Goal: Information Seeking & Learning: Understand process/instructions

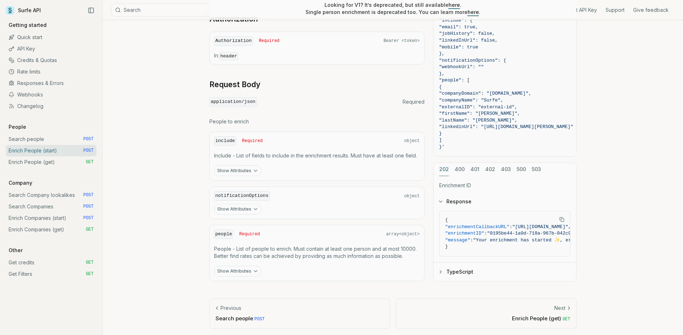
scroll to position [254, 0]
click at [244, 266] on button "Show Attributes" at bounding box center [238, 270] width 48 height 11
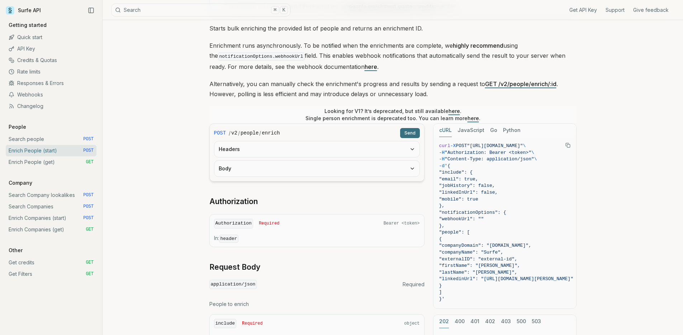
scroll to position [0, 0]
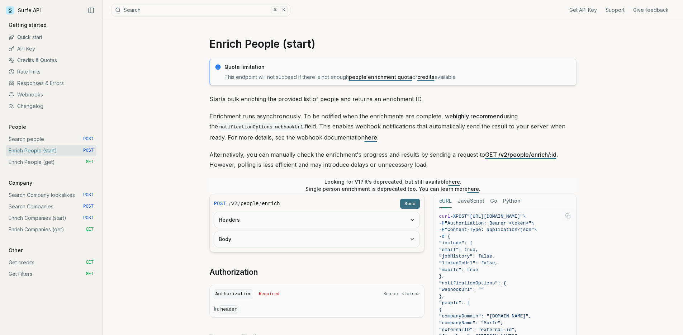
click at [49, 163] on link "Enrich People (get) GET" at bounding box center [51, 161] width 91 height 11
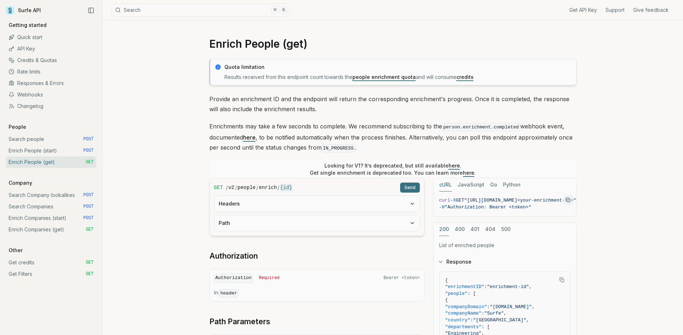
click at [392, 97] on p "Provide an enrichment ID and the endpoint will return the corresponding enrichm…" at bounding box center [392, 104] width 367 height 20
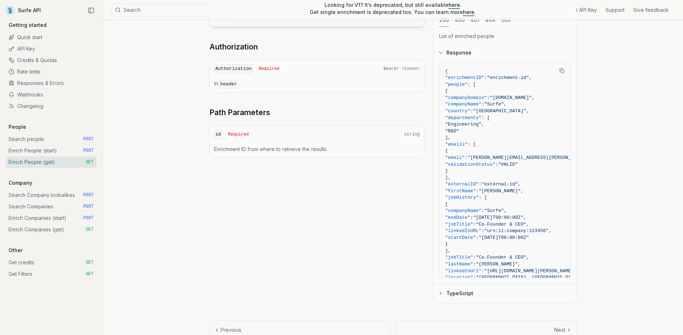
scroll to position [210, 0]
click at [358, 144] on p "Enrichment ID from where to retrieve the results." at bounding box center [317, 147] width 206 height 7
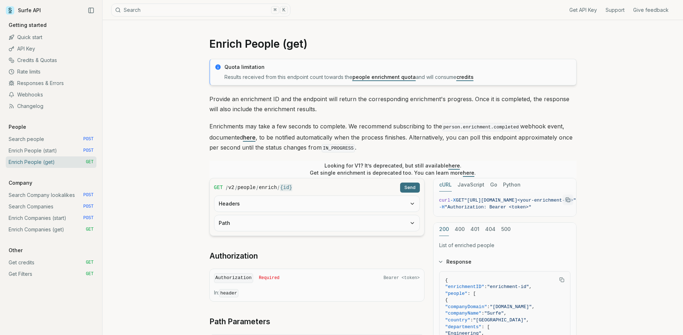
click at [330, 117] on div "Quota limitation Results received from this endpoint count towards the people e…" at bounding box center [392, 285] width 367 height 453
click at [37, 152] on link "Enrich People (start) POST" at bounding box center [51, 150] width 91 height 11
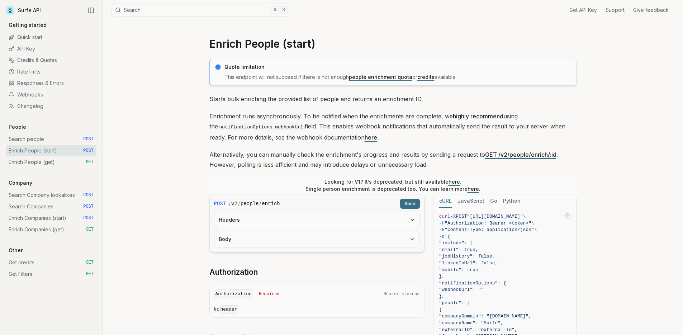
scroll to position [86, 0]
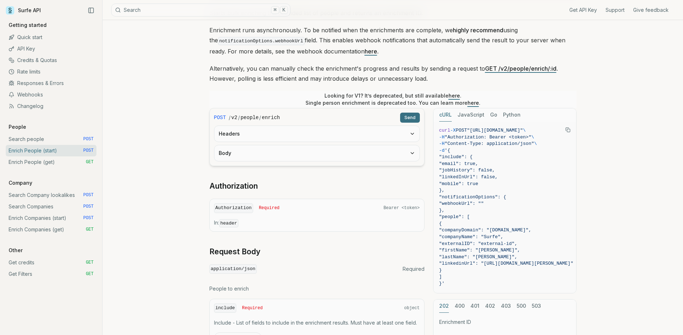
click at [380, 153] on button "Body" at bounding box center [316, 153] width 205 height 16
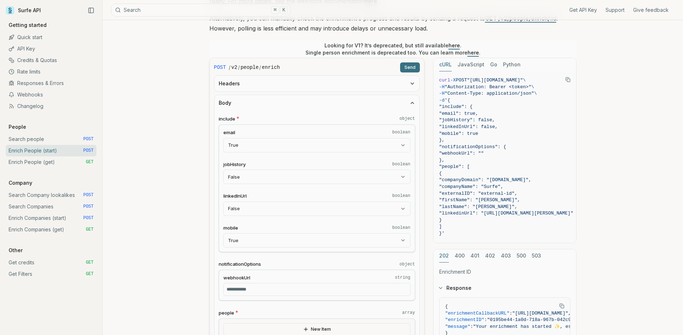
scroll to position [172, 0]
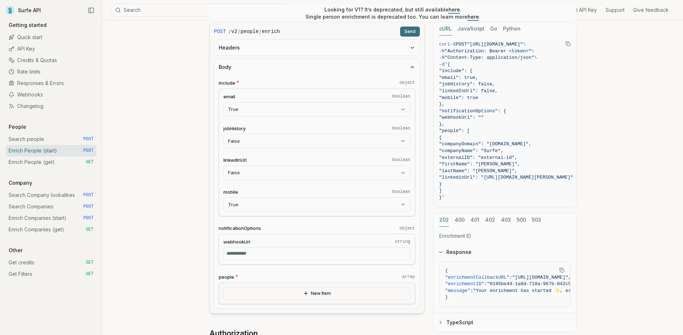
click at [377, 296] on button "New Item" at bounding box center [316, 293] width 187 height 12
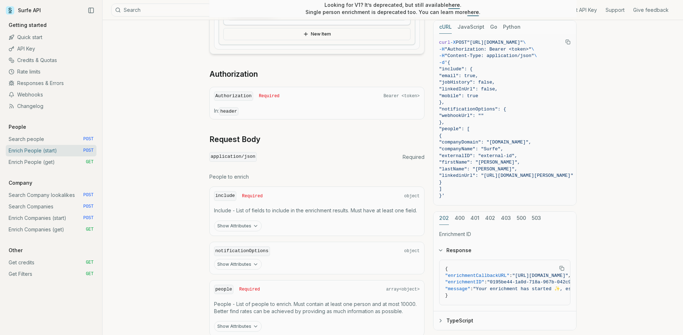
scroll to position [683, 0]
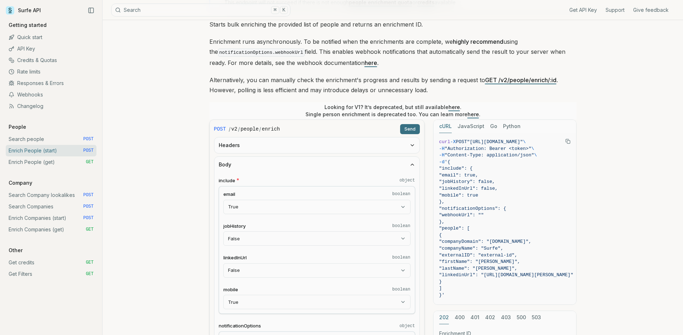
scroll to position [0, 0]
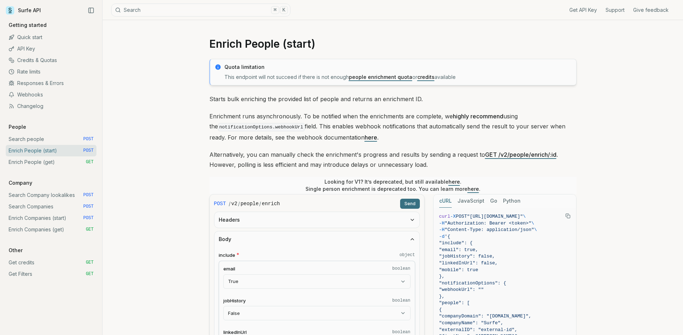
click at [36, 40] on link "Quick start" at bounding box center [51, 37] width 91 height 11
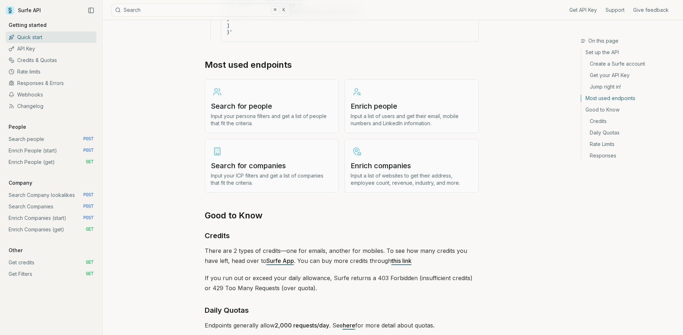
scroll to position [868, 0]
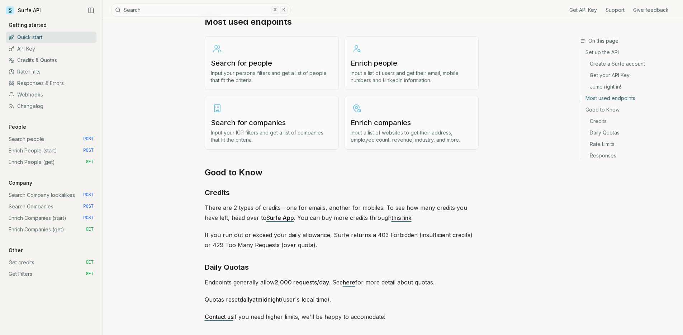
click at [254, 63] on h3 "Search for people" at bounding box center [272, 63] width 122 height 10
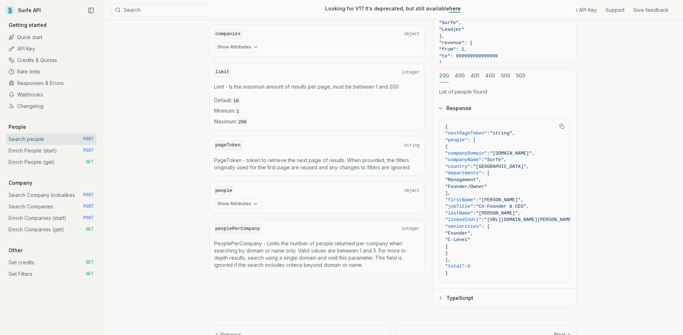
scroll to position [333, 0]
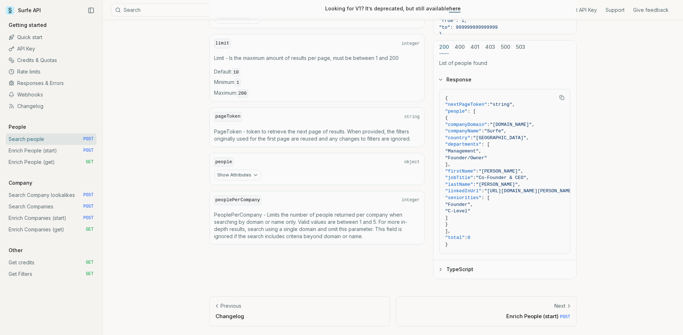
click at [52, 152] on link "Enrich People (start) POST" at bounding box center [51, 150] width 91 height 11
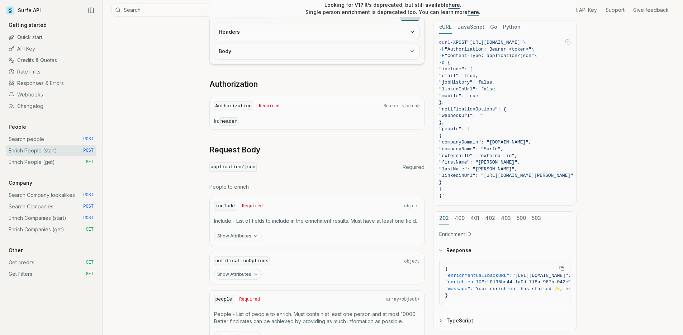
scroll to position [254, 0]
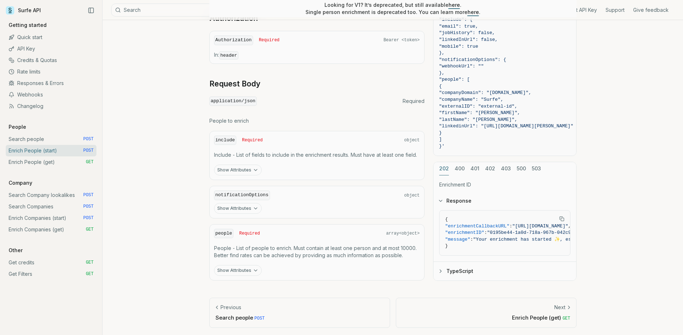
click at [247, 168] on button "Show Attributes" at bounding box center [238, 170] width 48 height 11
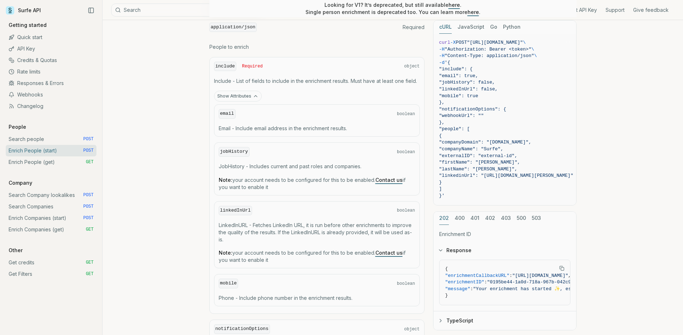
scroll to position [383, 0]
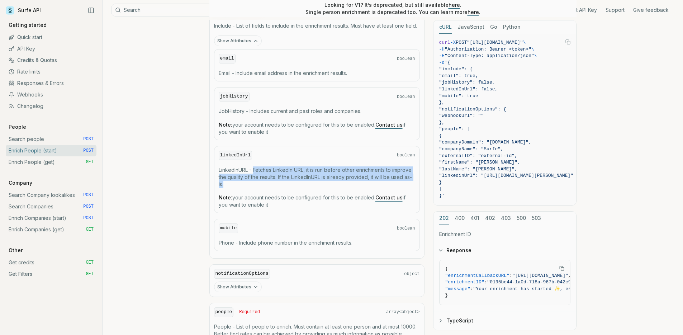
drag, startPoint x: 253, startPoint y: 169, endPoint x: 283, endPoint y: 181, distance: 31.6
click at [283, 181] on p "LinkedInURL - Fetches LinkedIn URL, it is run before other enrichments to impro…" at bounding box center [317, 177] width 196 height 22
drag, startPoint x: 285, startPoint y: 182, endPoint x: 257, endPoint y: 168, distance: 30.9
click at [257, 168] on p "LinkedInURL - Fetches LinkedIn URL, it is run before other enrichments to impro…" at bounding box center [317, 177] width 196 height 22
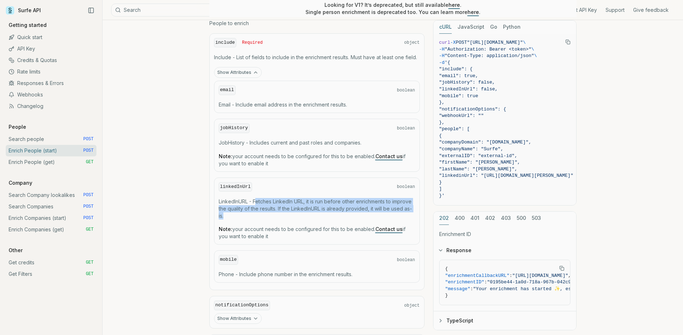
scroll to position [340, 0]
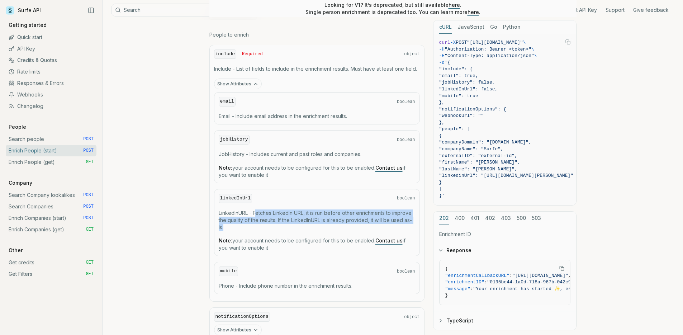
click at [281, 213] on p "LinkedInURL - Fetches LinkedIn URL, it is run before other enrichments to impro…" at bounding box center [317, 220] width 196 height 22
drag, startPoint x: 251, startPoint y: 223, endPoint x: 215, endPoint y: 207, distance: 39.2
click at [215, 207] on div "linkedInUrl boolean LinkedInURL - Fetches LinkedIn URL, it is run before other …" at bounding box center [317, 222] width 206 height 67
copy p "LinkedInURL - Fetches LinkedIn URL, it is run before other enrichments to impro…"
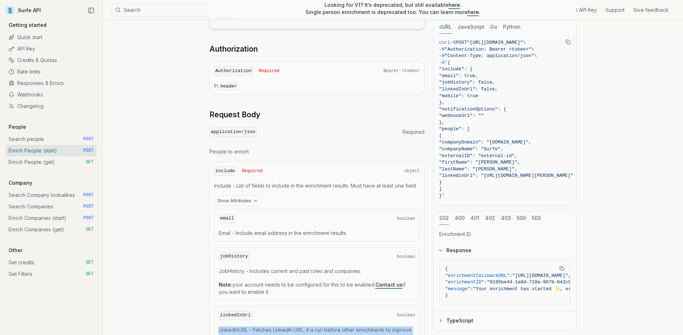
scroll to position [269, 0]
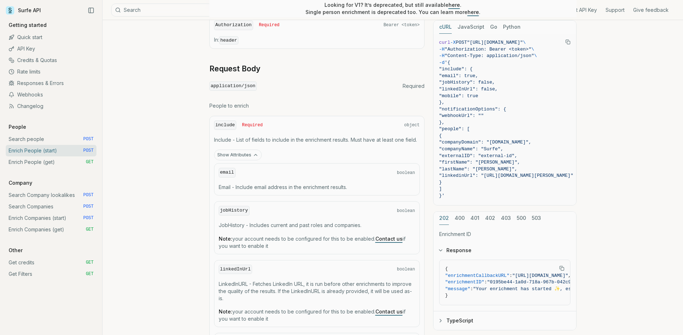
click at [230, 262] on div "linkedInUrl boolean LinkedInURL - Fetches LinkedIn URL, it is run before other …" at bounding box center [317, 293] width 206 height 67
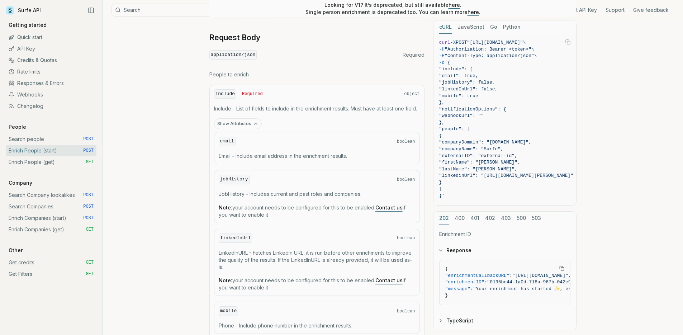
scroll to position [312, 0]
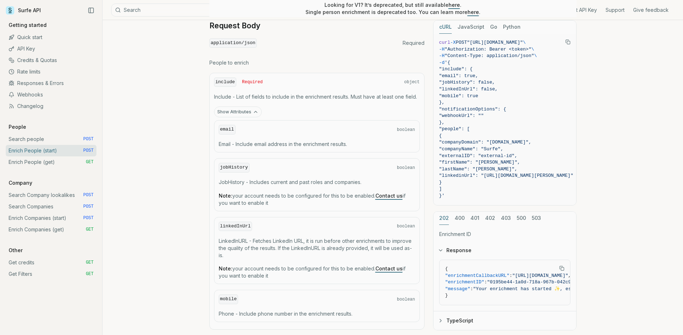
click at [50, 137] on link "Search people POST" at bounding box center [51, 138] width 91 height 11
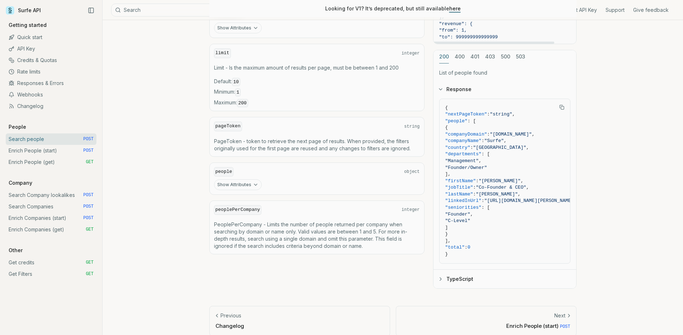
scroll to position [333, 0]
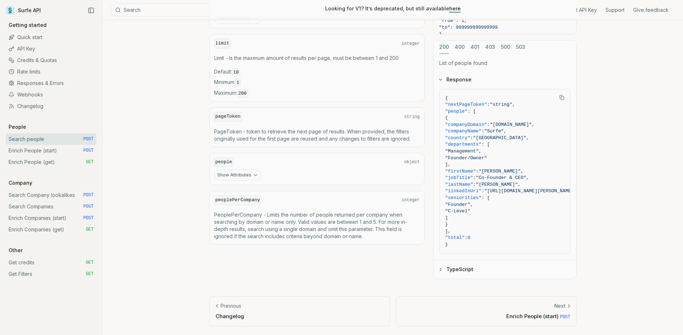
click at [51, 153] on link "Enrich People (start) POST" at bounding box center [51, 150] width 91 height 11
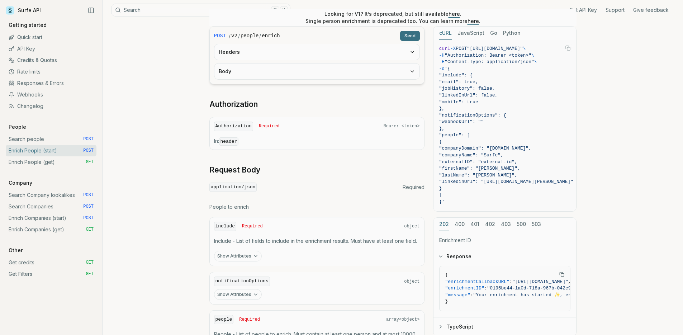
scroll to position [125, 0]
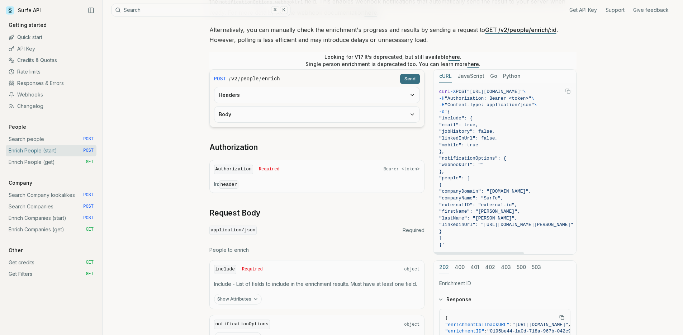
click at [509, 151] on span "}," at bounding box center [506, 151] width 134 height 7
click at [510, 151] on span "}," at bounding box center [506, 151] width 134 height 7
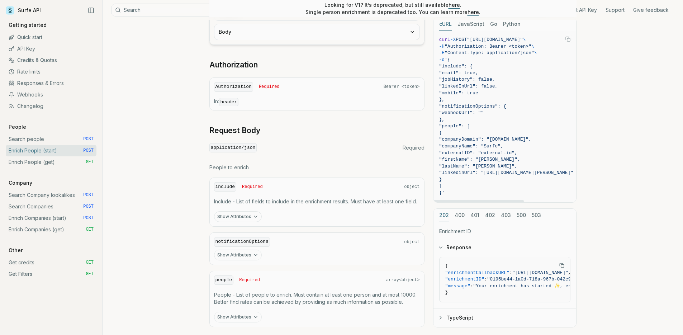
scroll to position [211, 0]
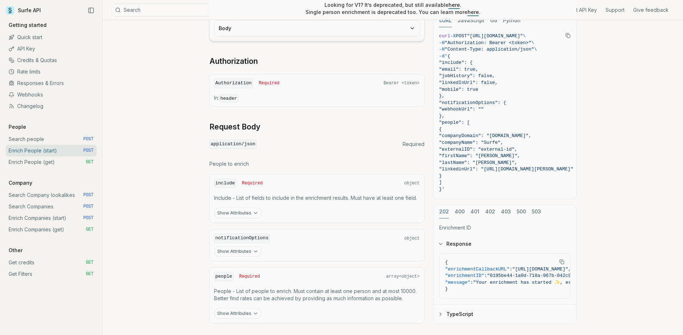
click at [58, 163] on link "Enrich People (get) GET" at bounding box center [51, 161] width 91 height 11
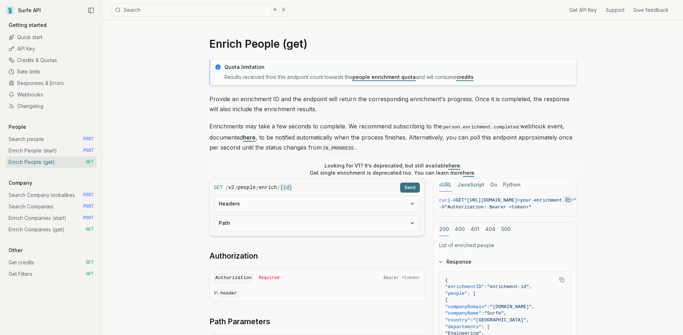
click at [370, 116] on div "Quota limitation Results received from this endpoint count towards the people e…" at bounding box center [392, 285] width 367 height 453
click at [47, 218] on link "Enrich Companies (start) POST" at bounding box center [51, 217] width 91 height 11
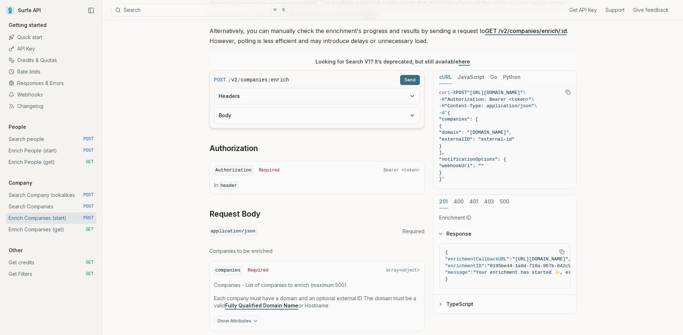
scroll to position [129, 0]
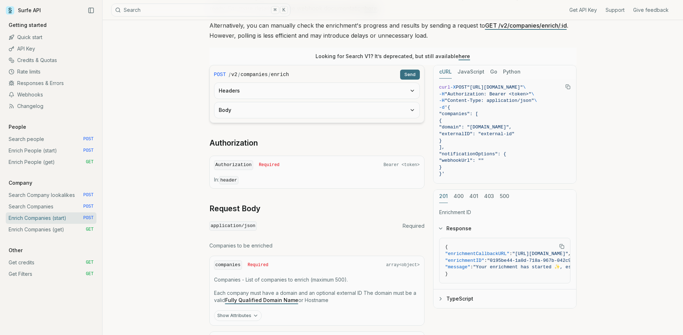
click at [57, 226] on link "Enrich Companies (get) GET" at bounding box center [51, 229] width 91 height 11
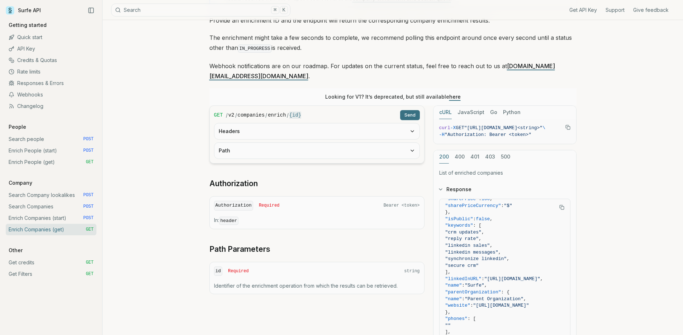
scroll to position [86, 0]
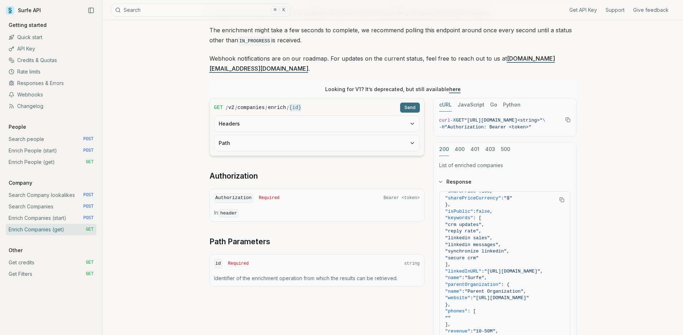
click at [360, 135] on button "Path" at bounding box center [316, 143] width 205 height 16
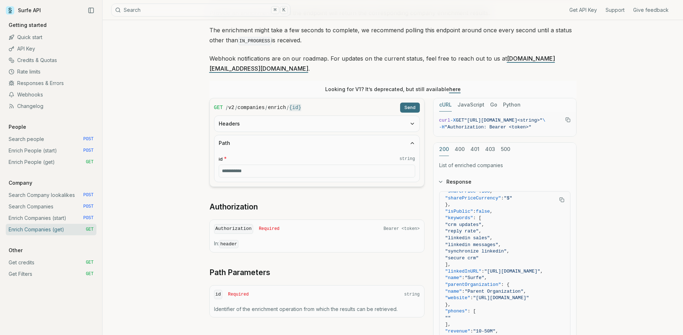
click at [360, 116] on button "Headers" at bounding box center [316, 124] width 205 height 16
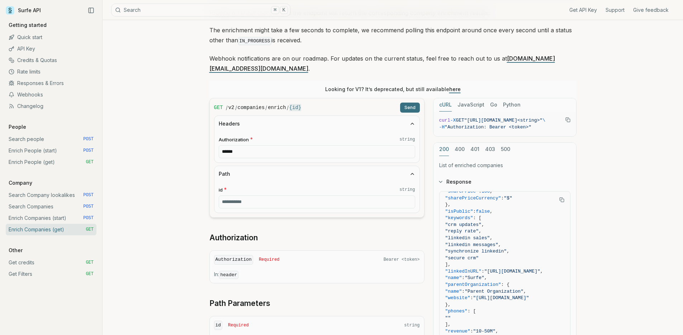
click at [47, 219] on link "Enrich Companies (start) POST" at bounding box center [51, 217] width 91 height 11
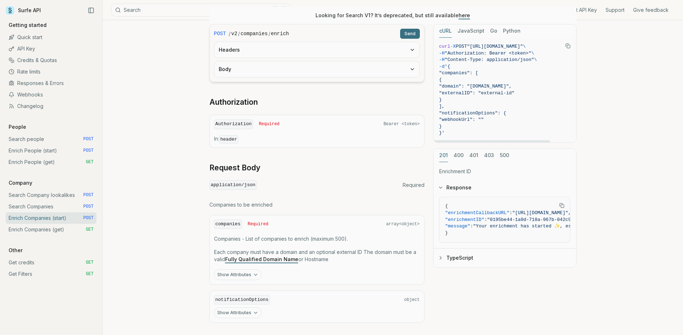
scroll to position [126, 0]
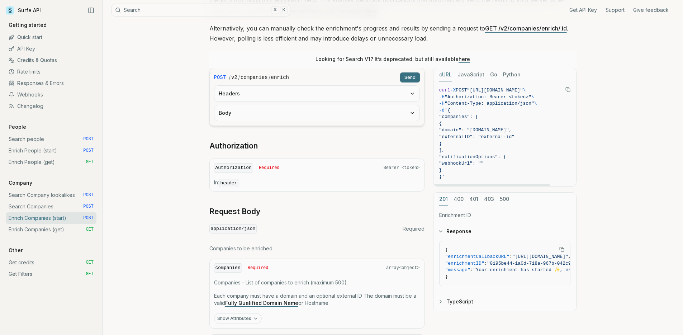
drag, startPoint x: 492, startPoint y: 129, endPoint x: 519, endPoint y: 131, distance: 26.6
click at [512, 131] on span ""domain": "[DOMAIN_NAME]"," at bounding box center [475, 129] width 73 height 5
copy span "[DOMAIN_NAME]"
click at [494, 120] on span "{" at bounding box center [504, 123] width 131 height 7
drag, startPoint x: 229, startPoint y: 77, endPoint x: 310, endPoint y: 75, distance: 81.4
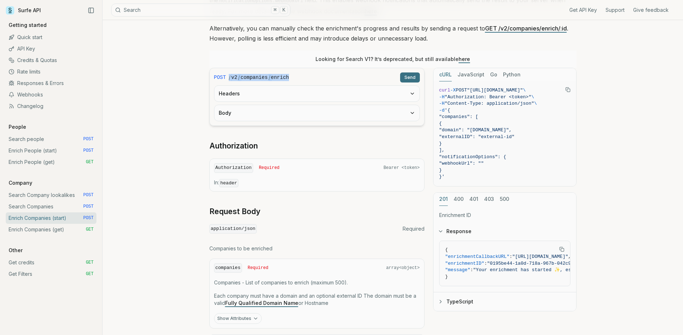
click at [310, 75] on div "/ v2 / companies / enrich" at bounding box center [313, 77] width 168 height 7
copy div "/ v2 / companies / enrich"
click at [593, 136] on article "Enrich Companies (start) Quota limitation This endpoint will only accept as man…" at bounding box center [392, 158] width 401 height 528
